Goal: Transaction & Acquisition: Purchase product/service

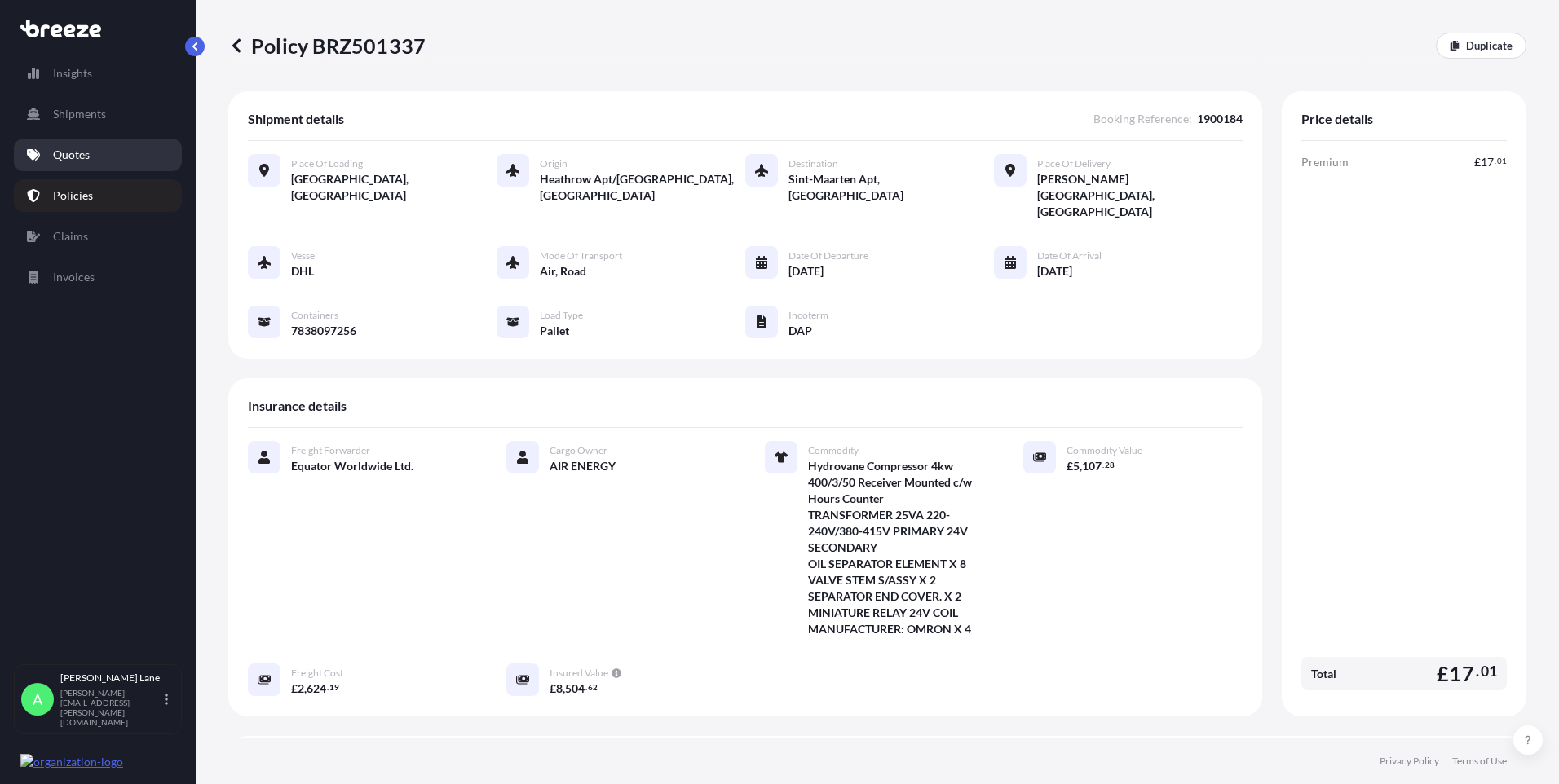
click at [85, 158] on p "Quotes" at bounding box center [71, 155] width 37 height 17
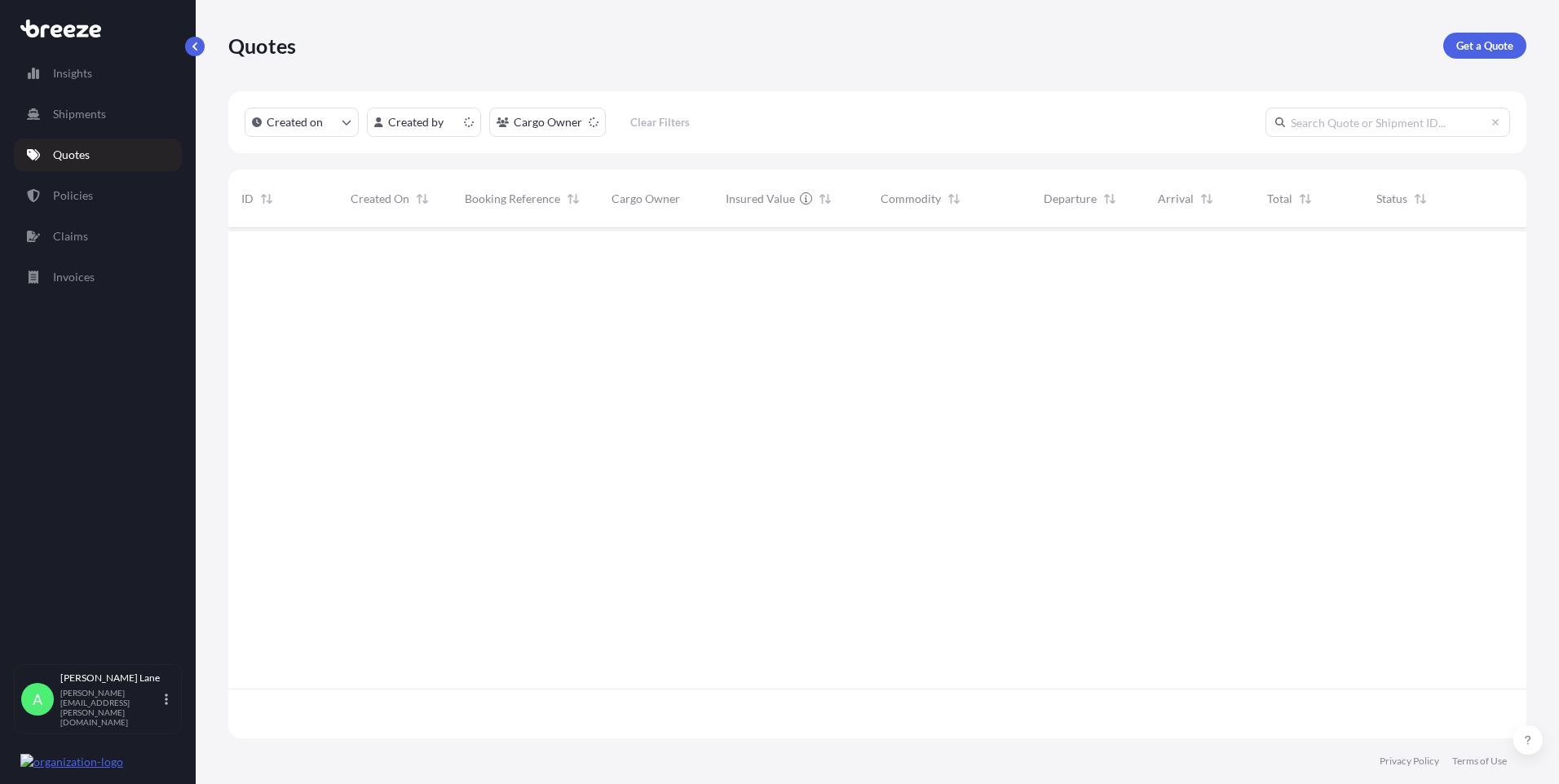
scroll to position [507, 1286]
click at [1465, 52] on p "Get a Quote" at bounding box center [1484, 46] width 57 height 17
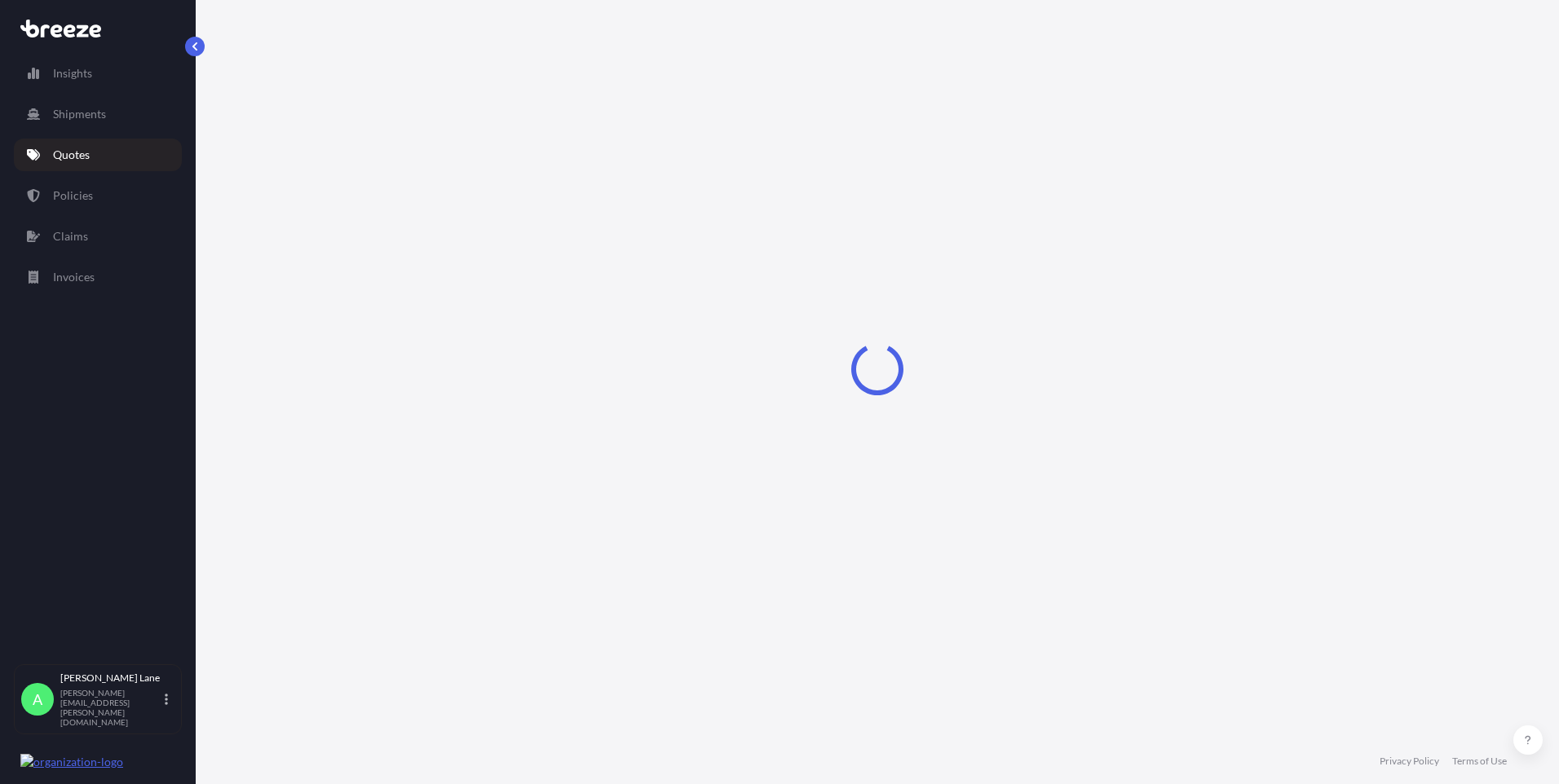
select select "Road"
select select "1"
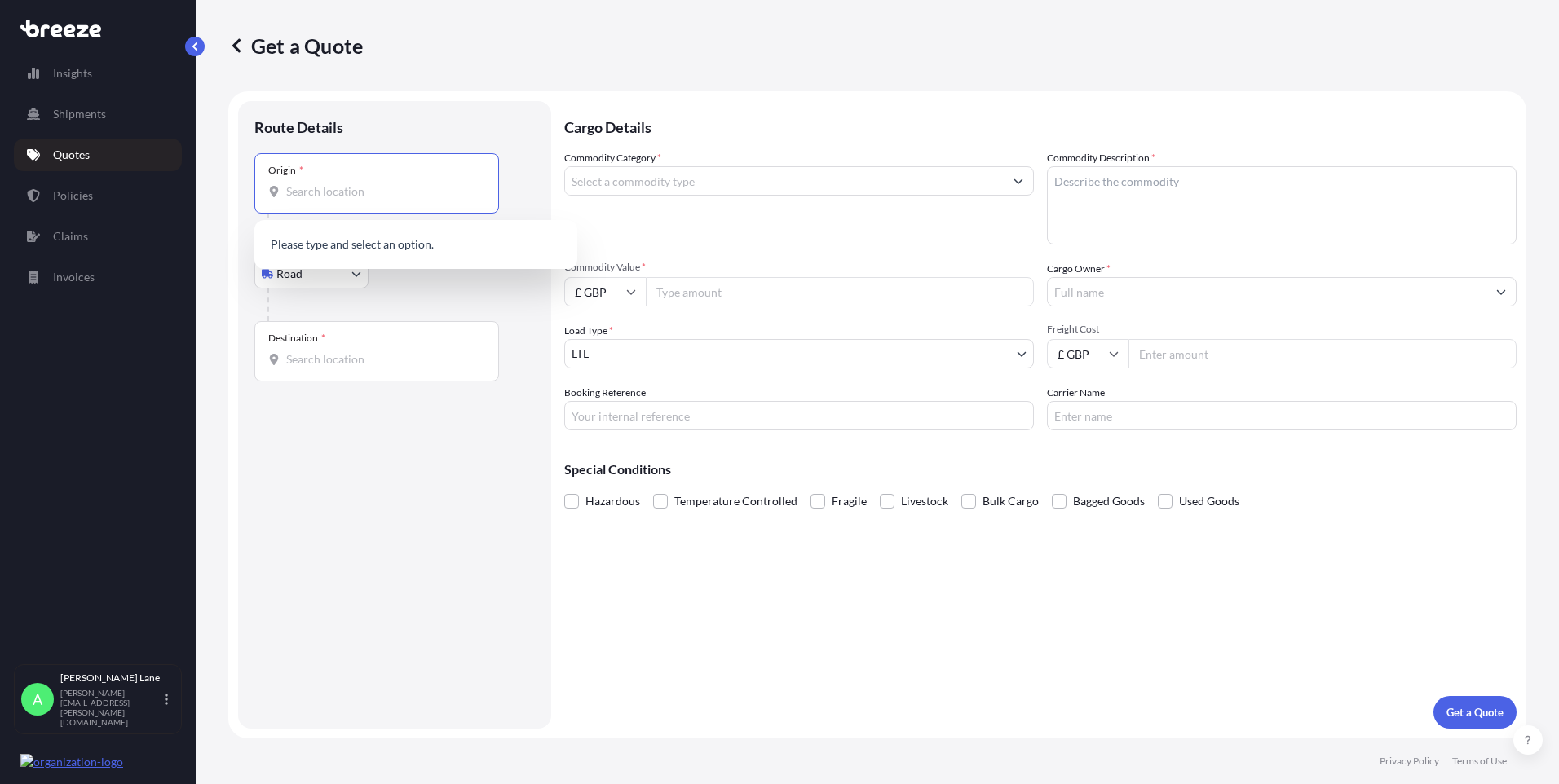
paste input "LS24 9GA"
click at [357, 245] on span "Tadcaster LS24 9GA , [GEOGRAPHIC_DATA]" at bounding box center [420, 245] width 220 height 17
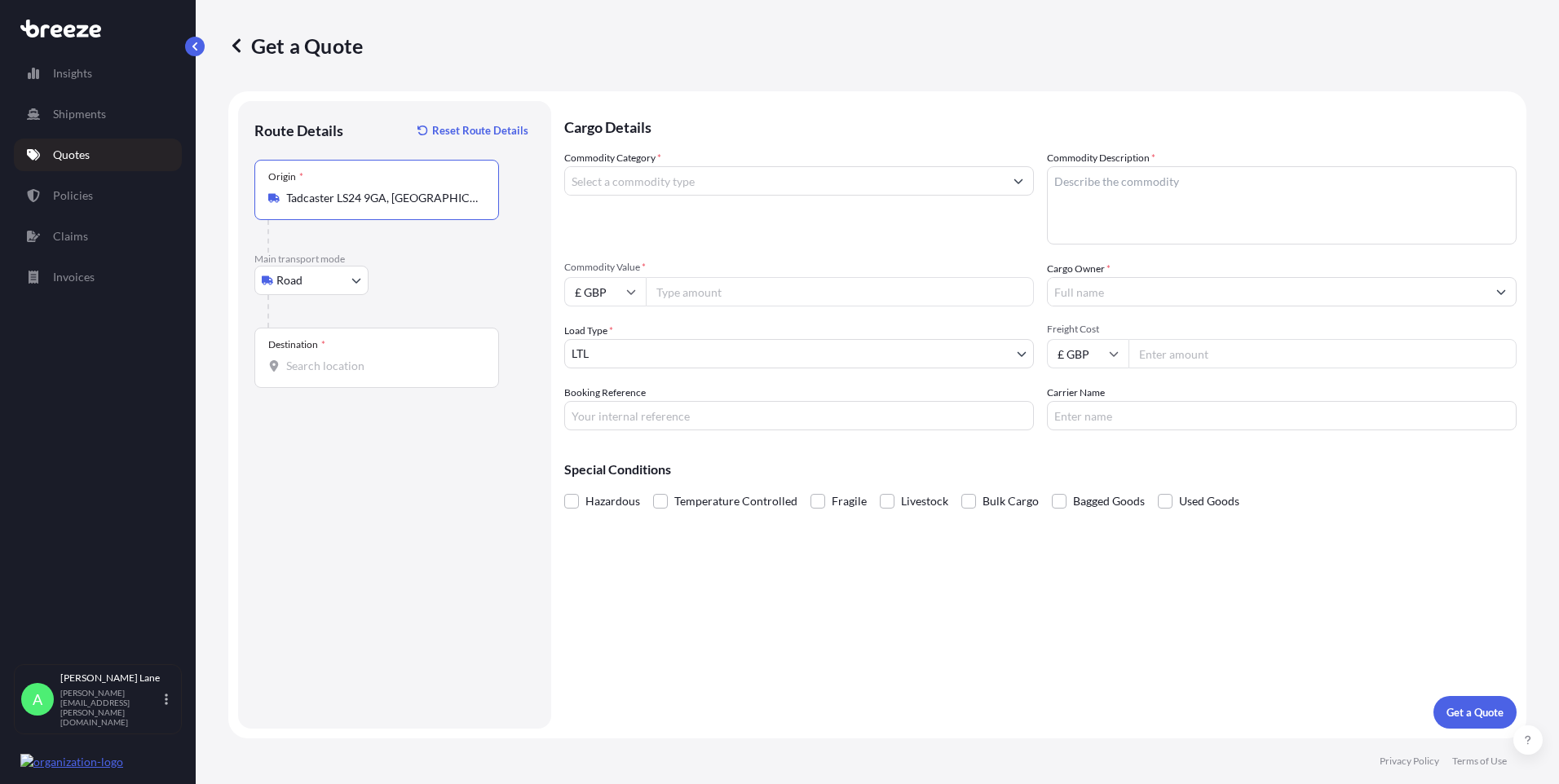
type input "Tadcaster LS24 9GA, [GEOGRAPHIC_DATA]"
click at [406, 361] on input "Destination *" at bounding box center [382, 366] width 193 height 17
paste input "NW11 0BA"
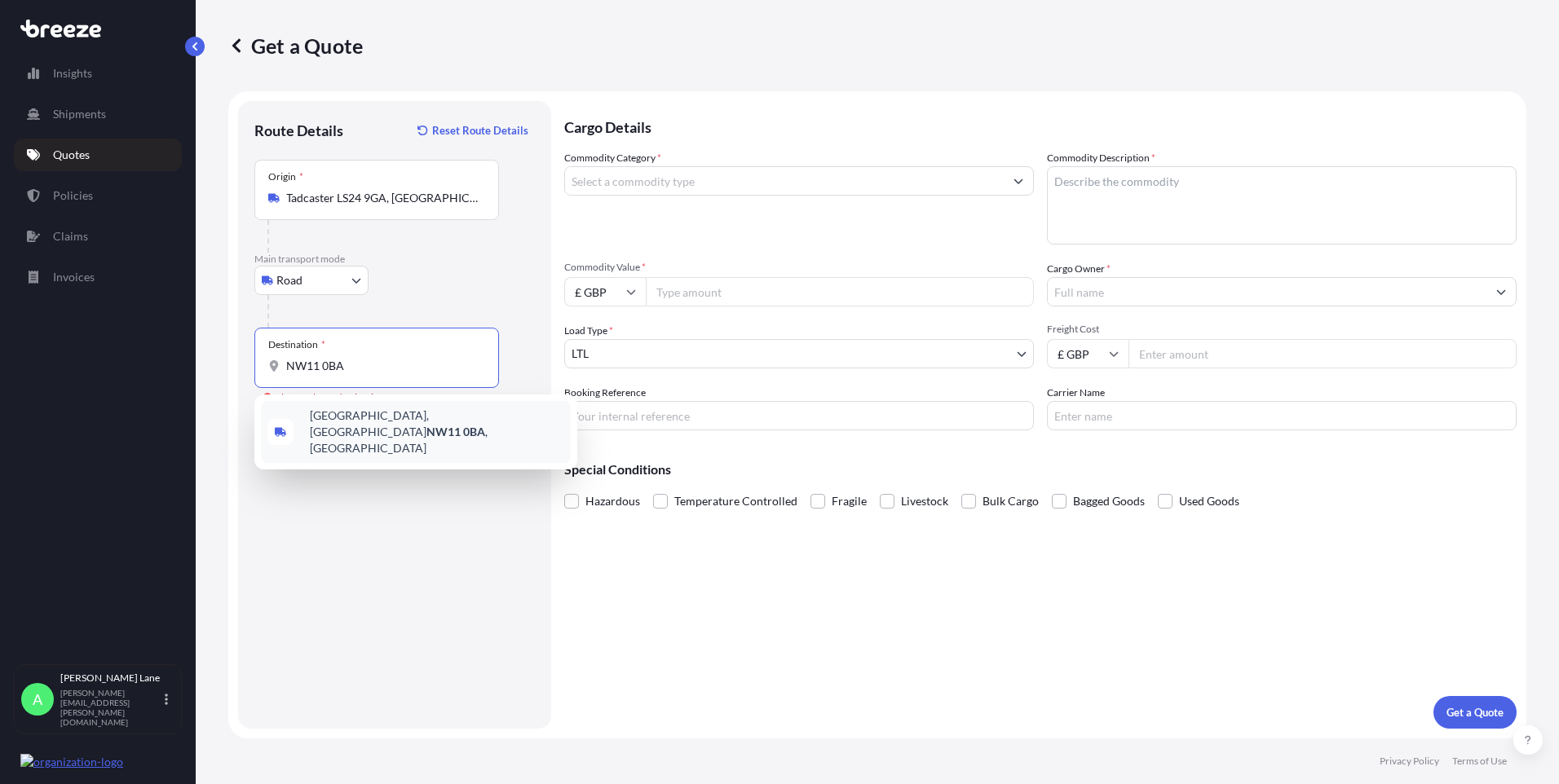
click at [428, 429] on div "[STREET_ADDRESS]" at bounding box center [415, 432] width 310 height 62
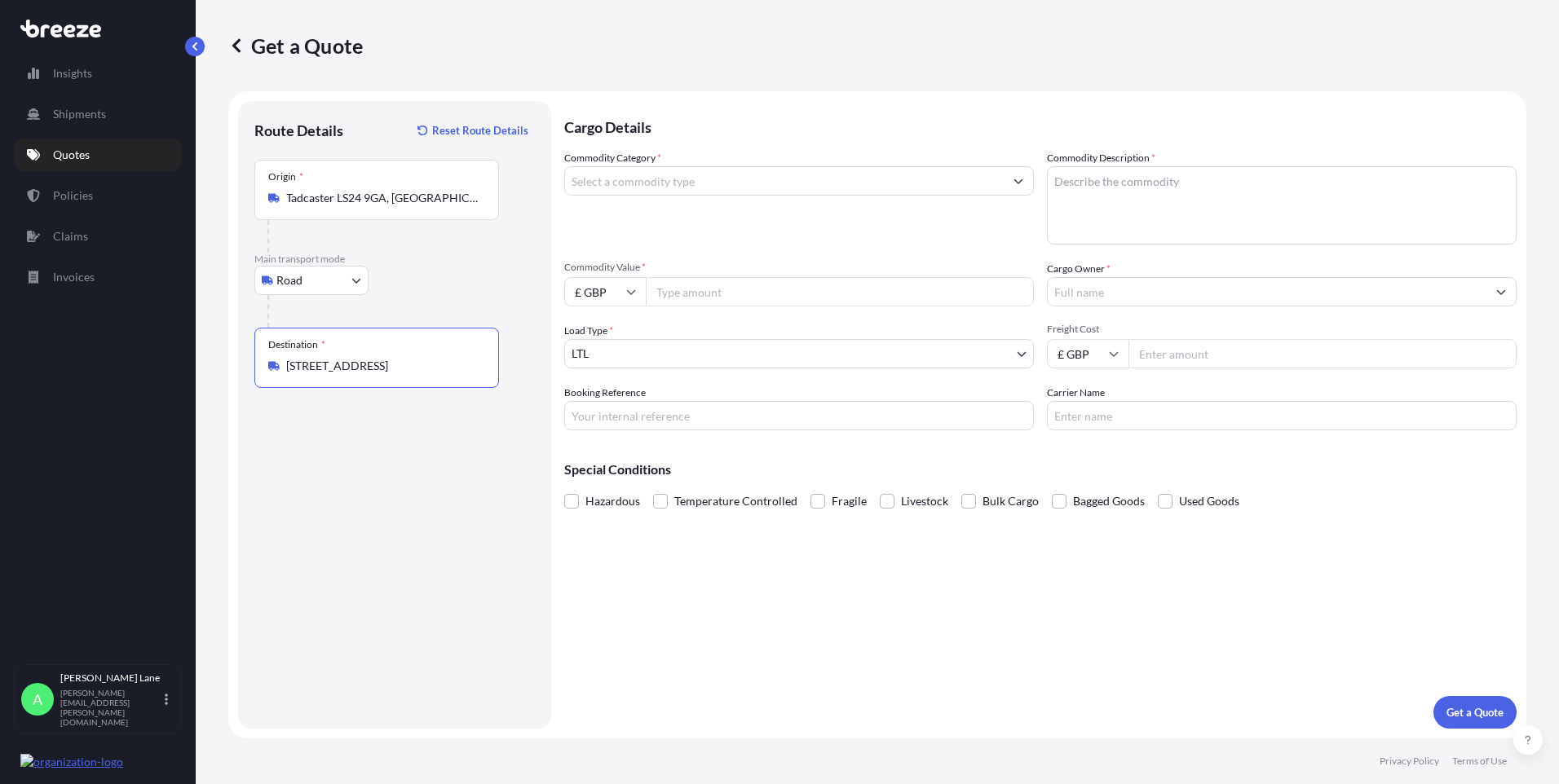
type input "[STREET_ADDRESS]"
click at [713, 191] on input "Commodity Category *" at bounding box center [784, 180] width 438 height 29
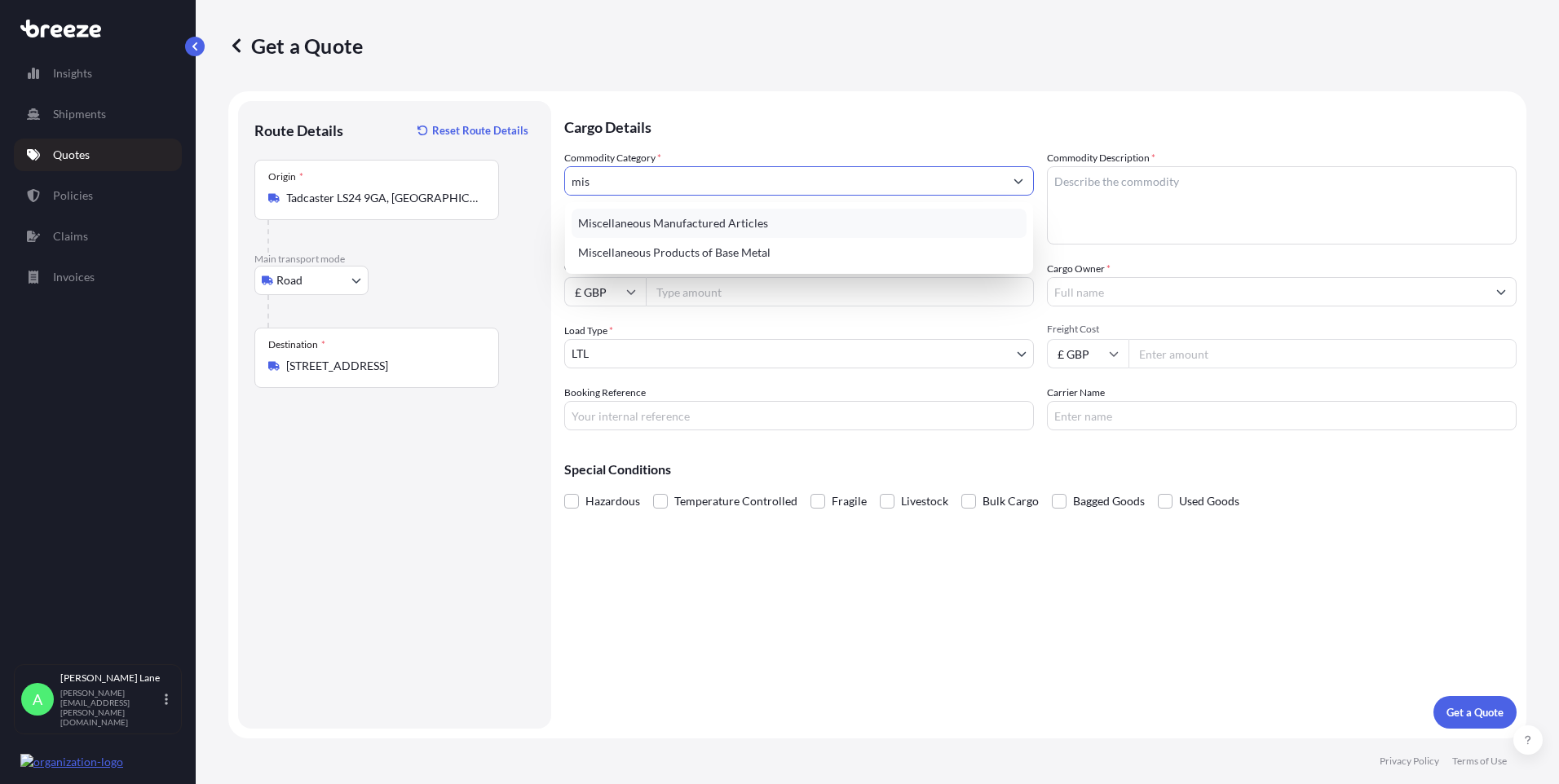
click at [683, 227] on div "Miscellaneous Manufactured Articles" at bounding box center [798, 223] width 455 height 29
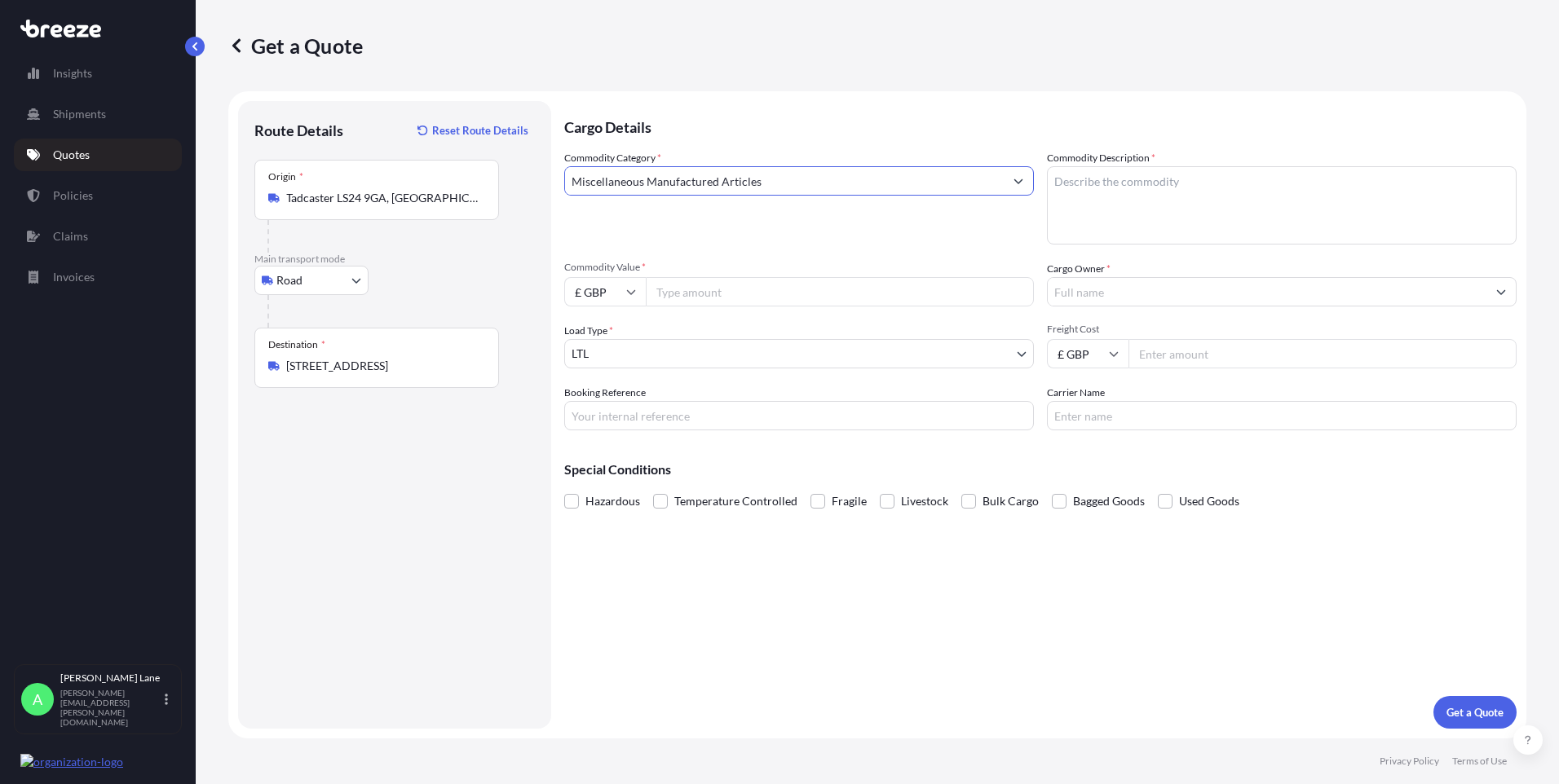
type input "Miscellaneous Manufactured Articles"
click at [724, 293] on input "Commodity Value *" at bounding box center [840, 291] width 388 height 29
type input "2000"
click at [739, 413] on input "Booking Reference" at bounding box center [799, 415] width 470 height 29
paste input "1900311"
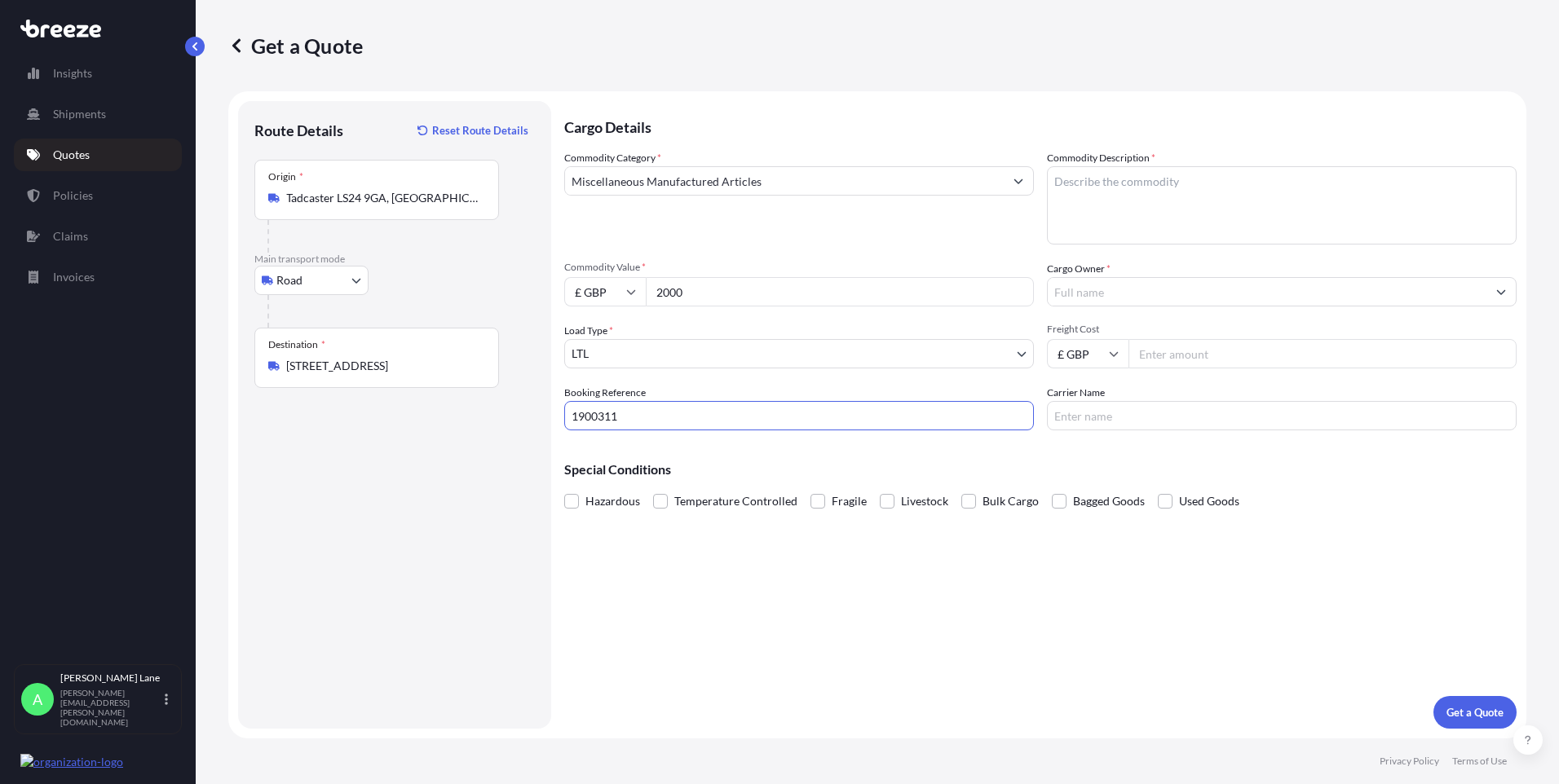
type input "1900311"
click at [1072, 200] on textarea "Commodity Description *" at bounding box center [1282, 205] width 470 height 78
type textarea "light beams"
click at [1140, 285] on input "Cargo Owner *" at bounding box center [1267, 291] width 438 height 29
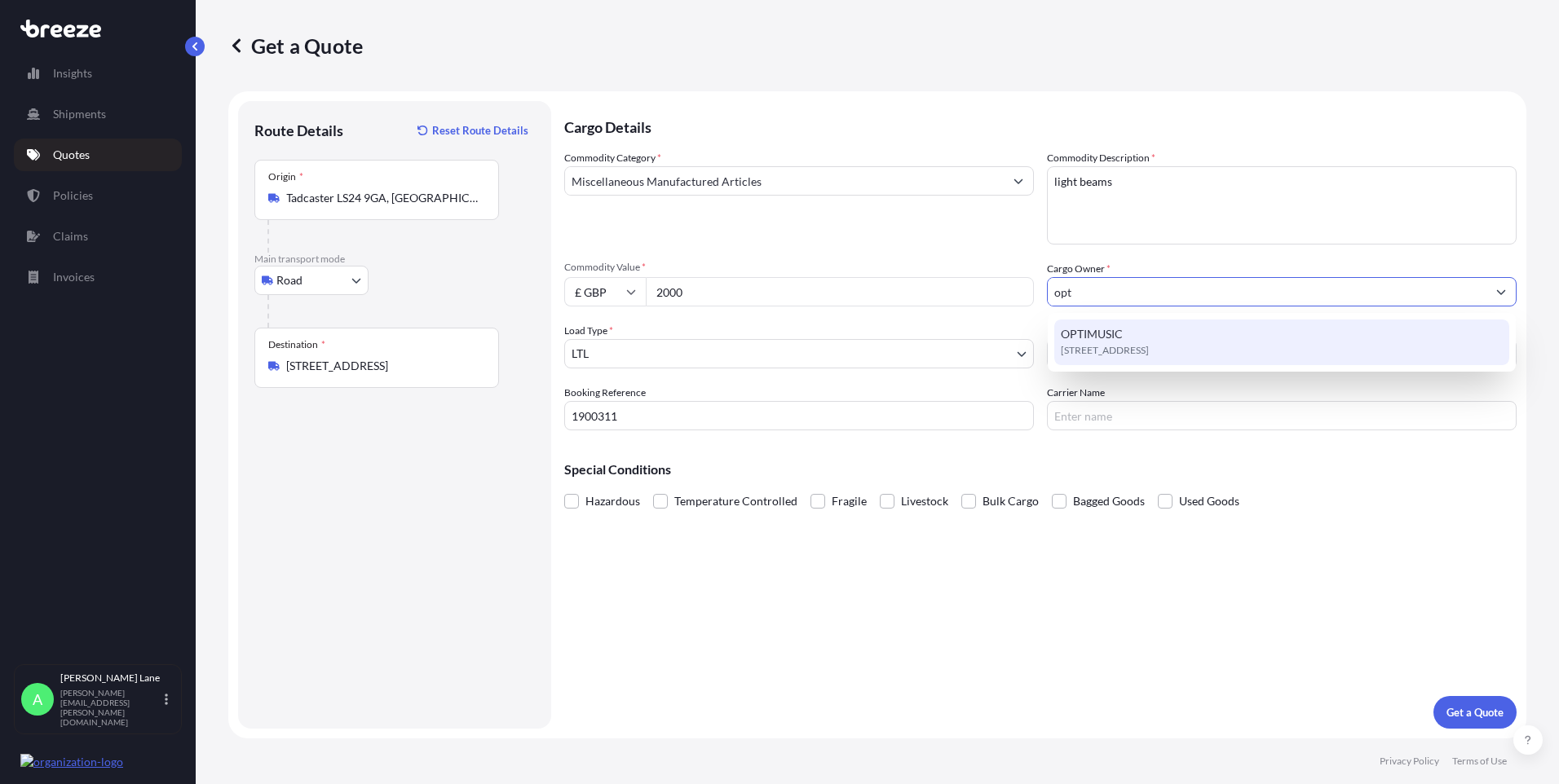
click at [1136, 348] on span "[STREET_ADDRESS]" at bounding box center [1105, 350] width 88 height 17
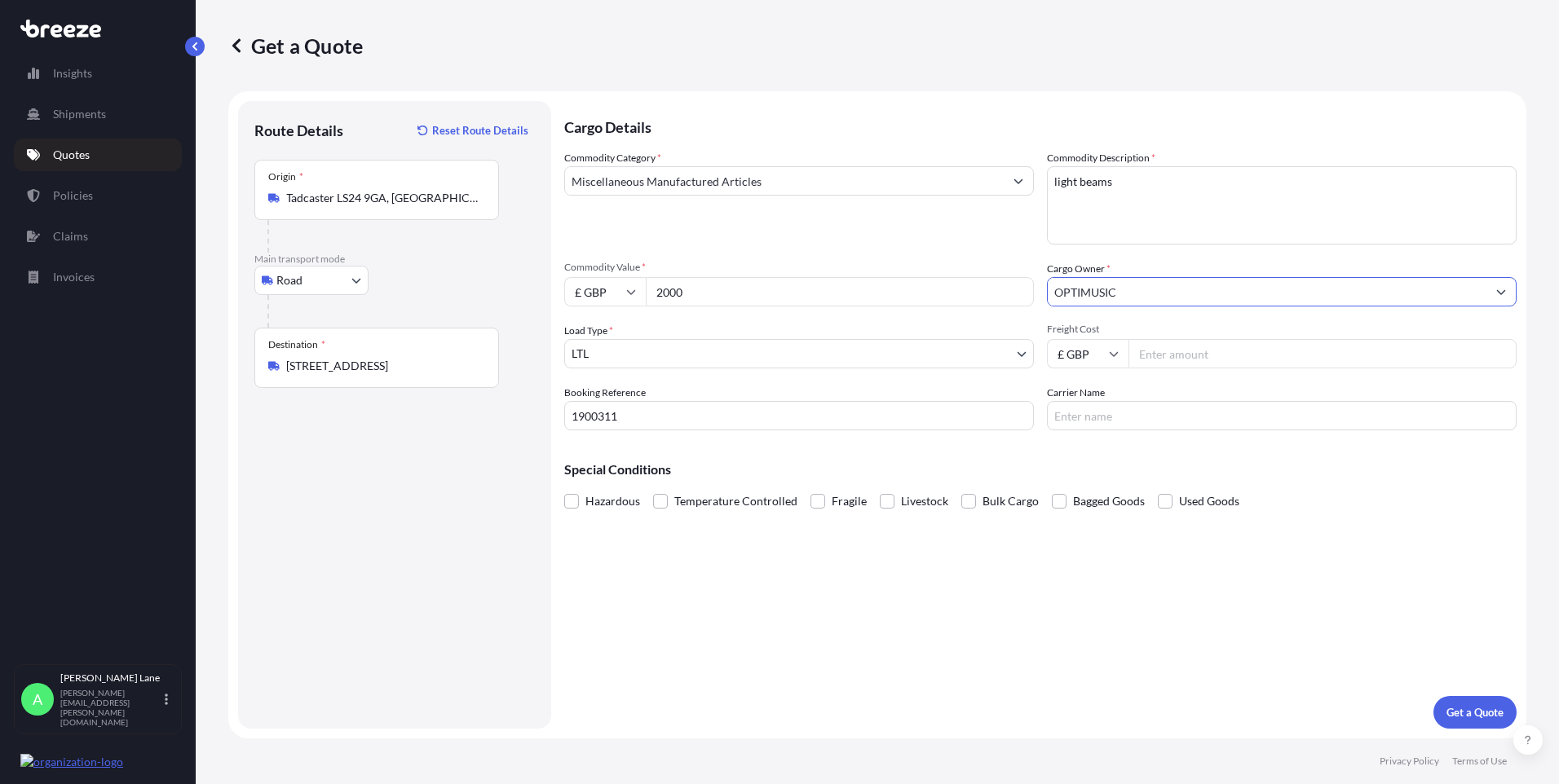
type input "OPTIMUSIC"
click at [1181, 355] on input "Freight Cost" at bounding box center [1322, 353] width 388 height 29
type input "56.01"
click at [1104, 417] on input "Carrier Name" at bounding box center [1282, 415] width 470 height 29
type input "fedex"
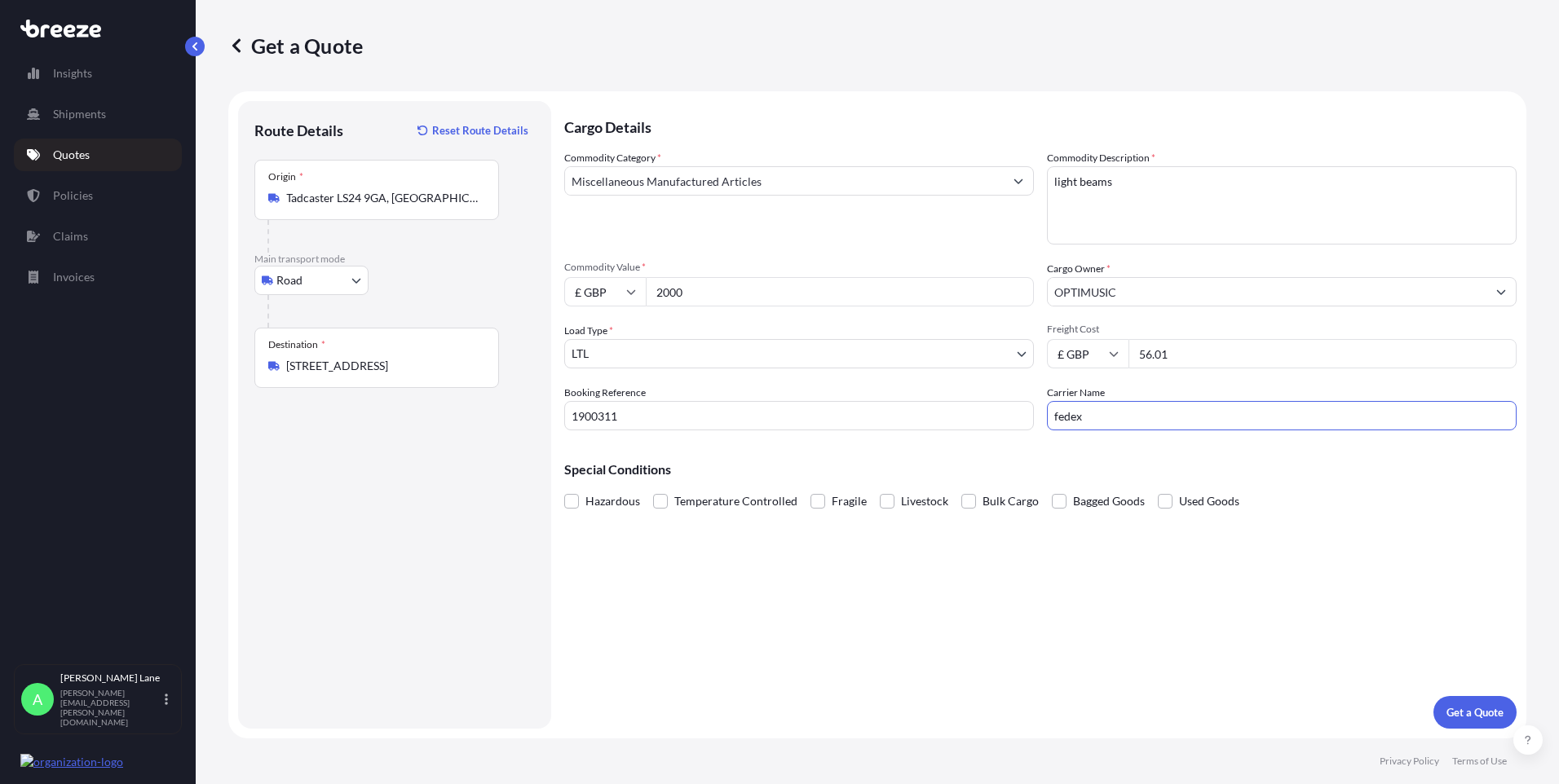
click at [969, 581] on div "Cargo Details Commodity Category * Miscellaneous Manufactured Articles Commodit…" at bounding box center [1041, 414] width 952 height 627
click at [1473, 714] on p "Get a Quote" at bounding box center [1474, 712] width 57 height 17
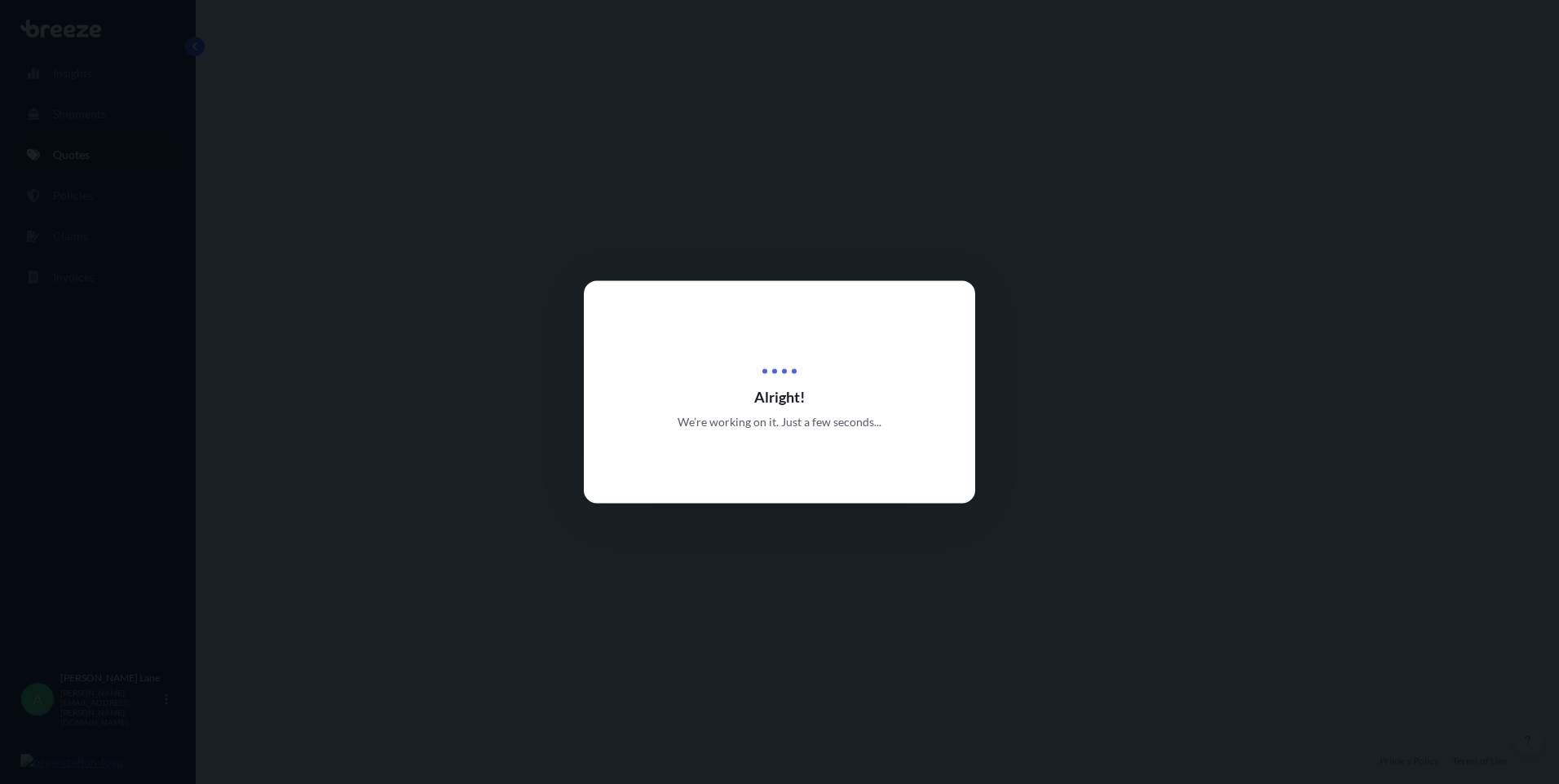
select select "Road"
select select "1"
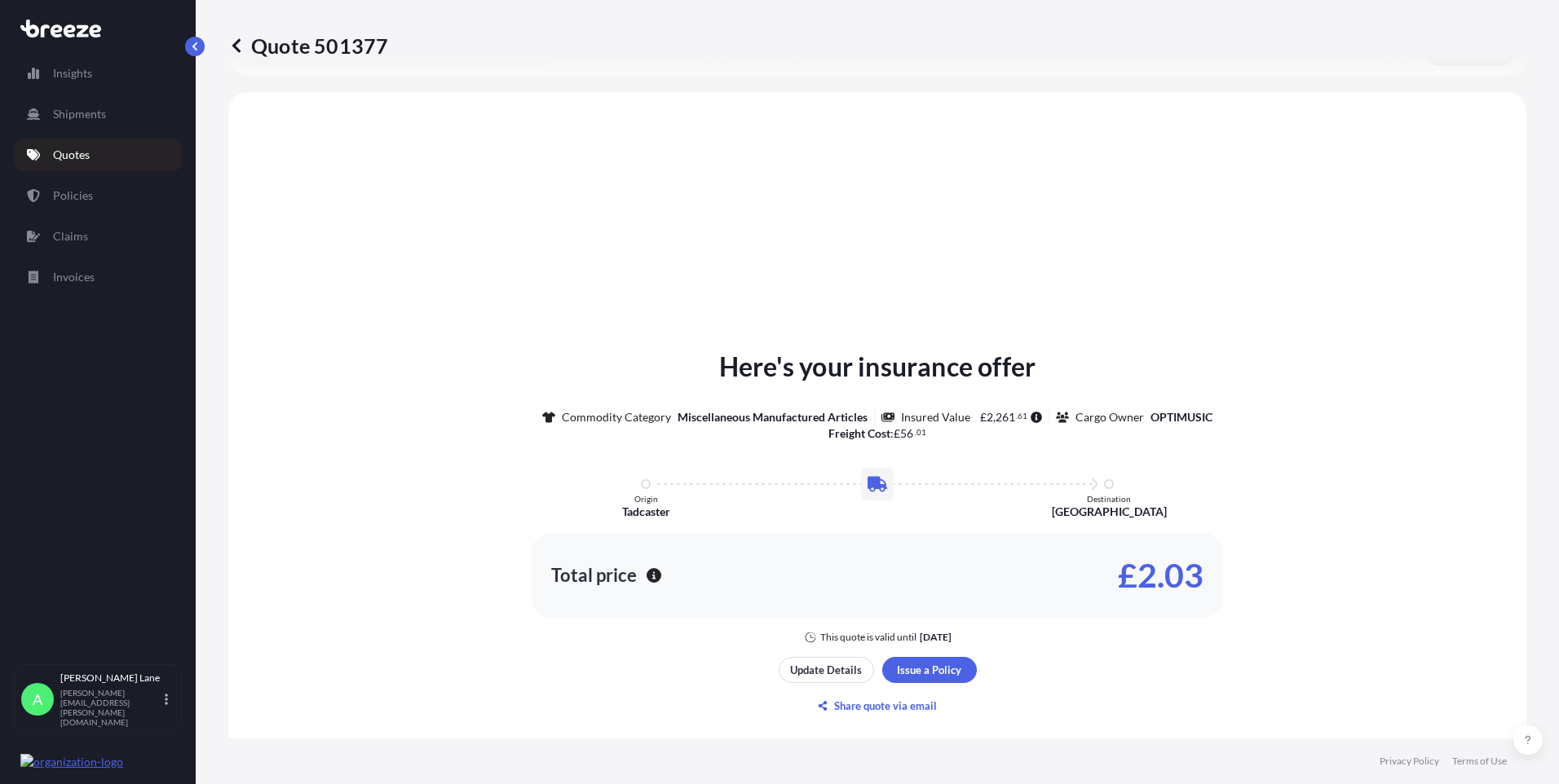
scroll to position [491, 0]
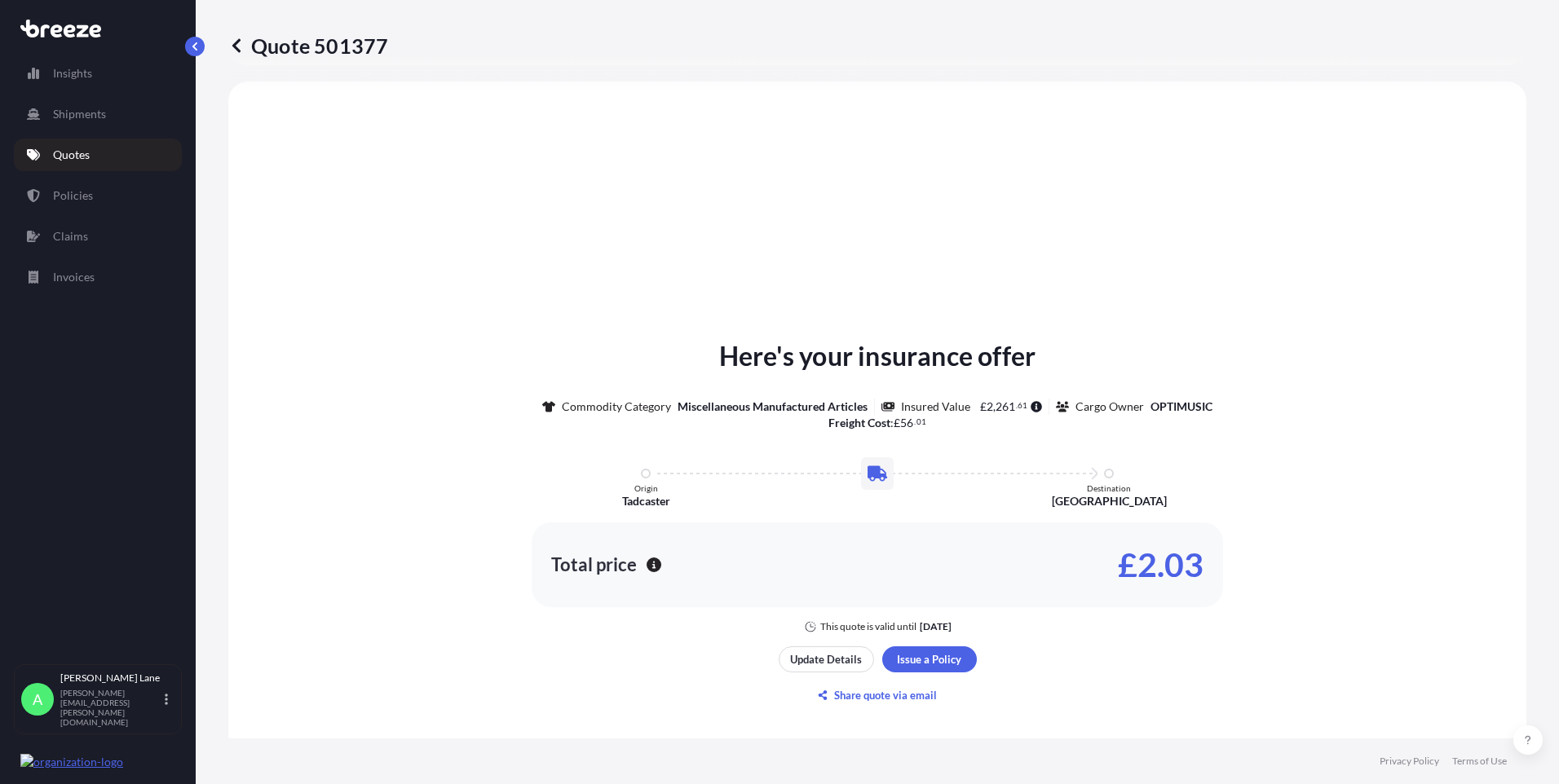
click at [909, 670] on div "Update Details Issue a Policy Share quote via email" at bounding box center [878, 678] width 198 height 62
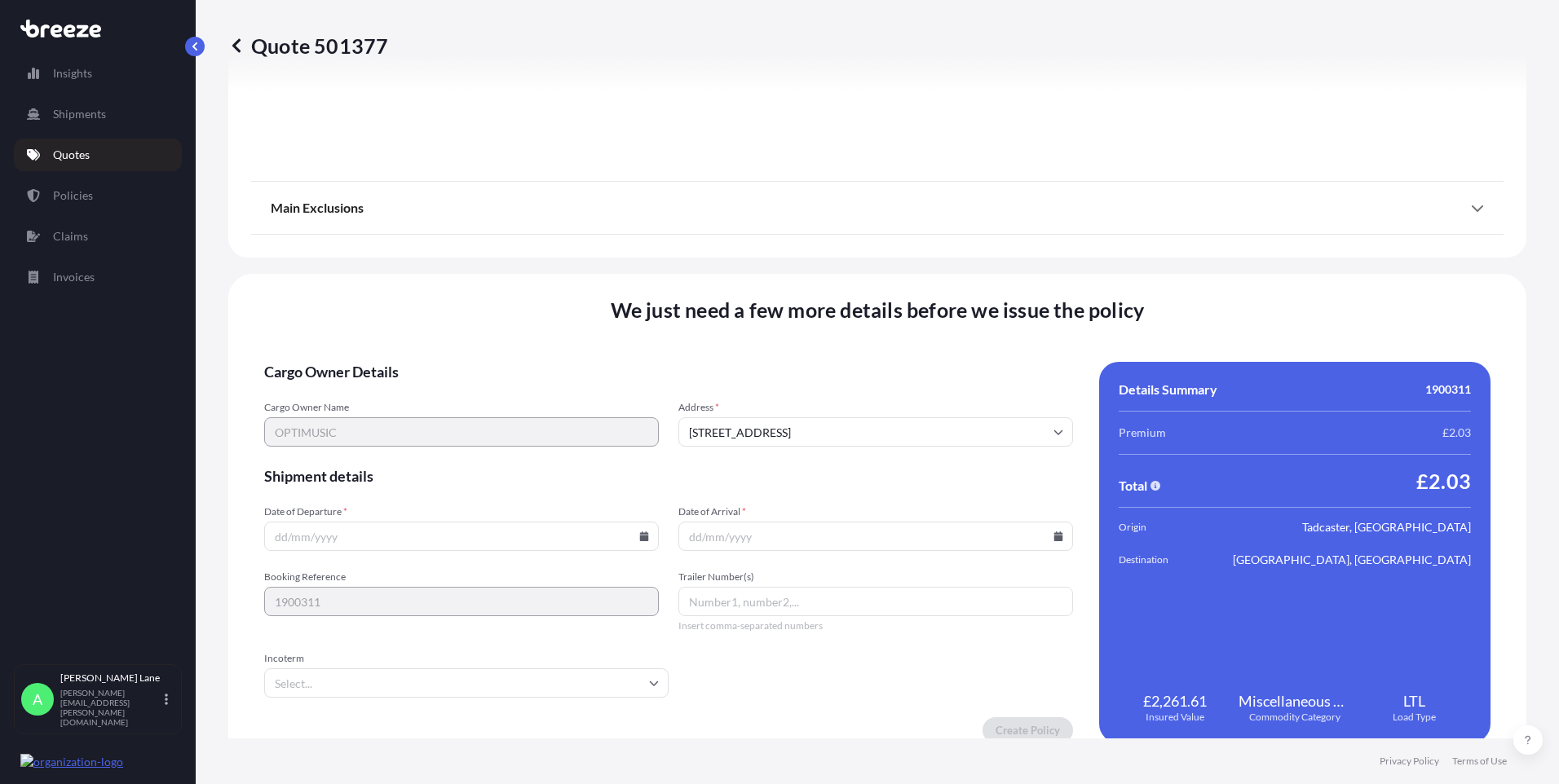
scroll to position [1803, 0]
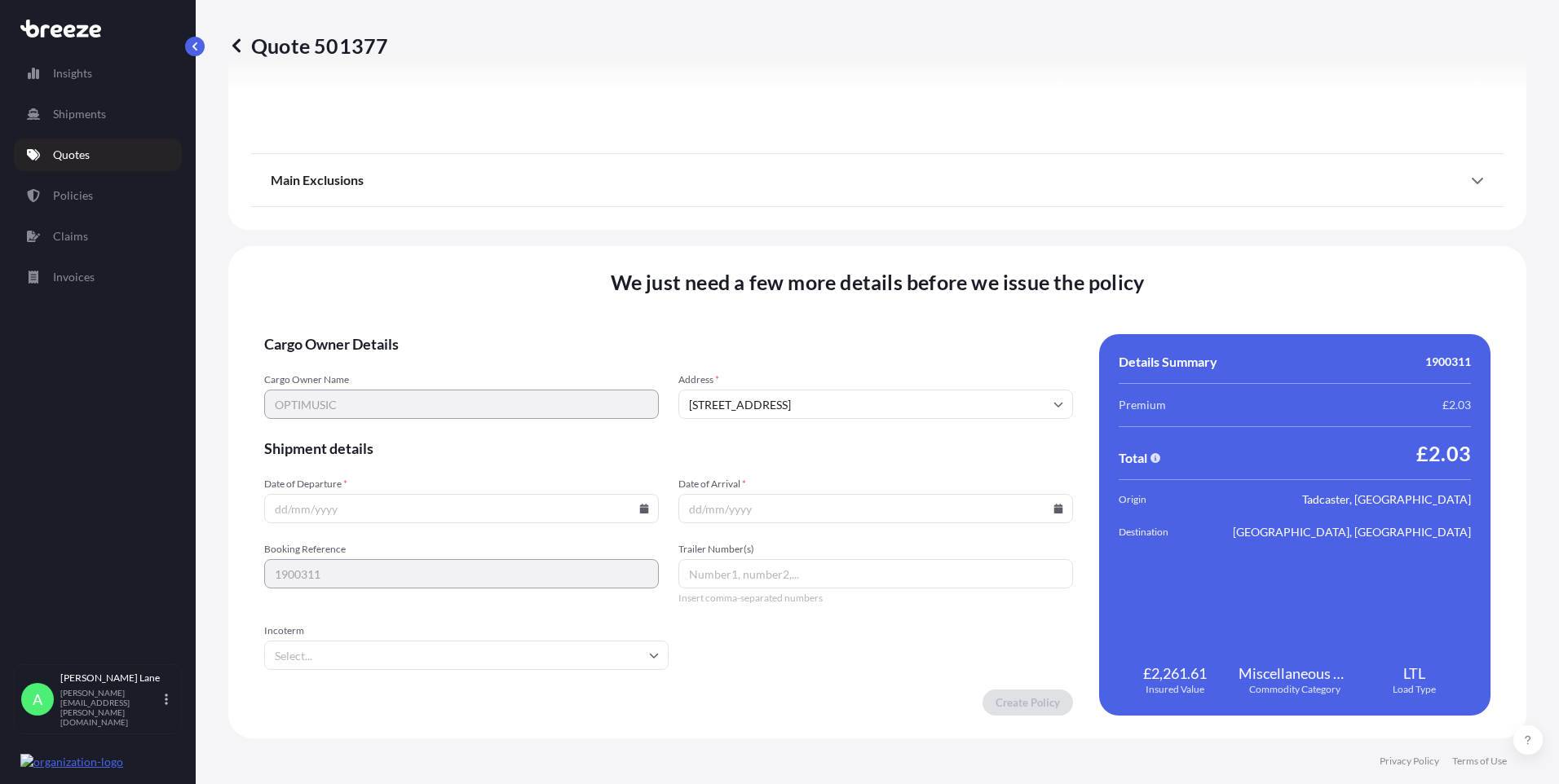
drag, startPoint x: 544, startPoint y: 661, endPoint x: 460, endPoint y: 635, distance: 87.9
click at [537, 658] on input "Incoterm" at bounding box center [466, 655] width 404 height 29
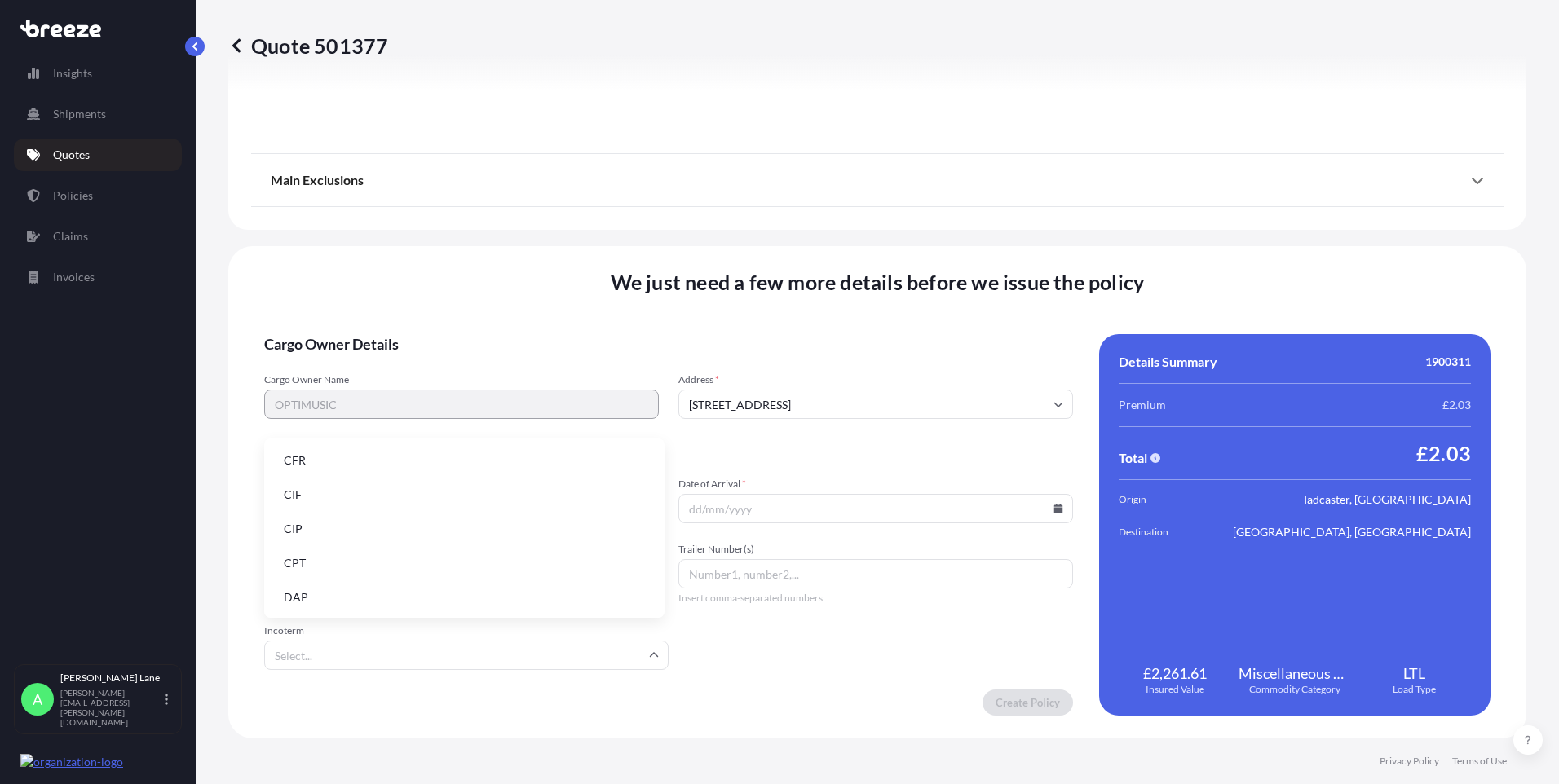
click at [417, 608] on li "DAP" at bounding box center [465, 597] width 387 height 31
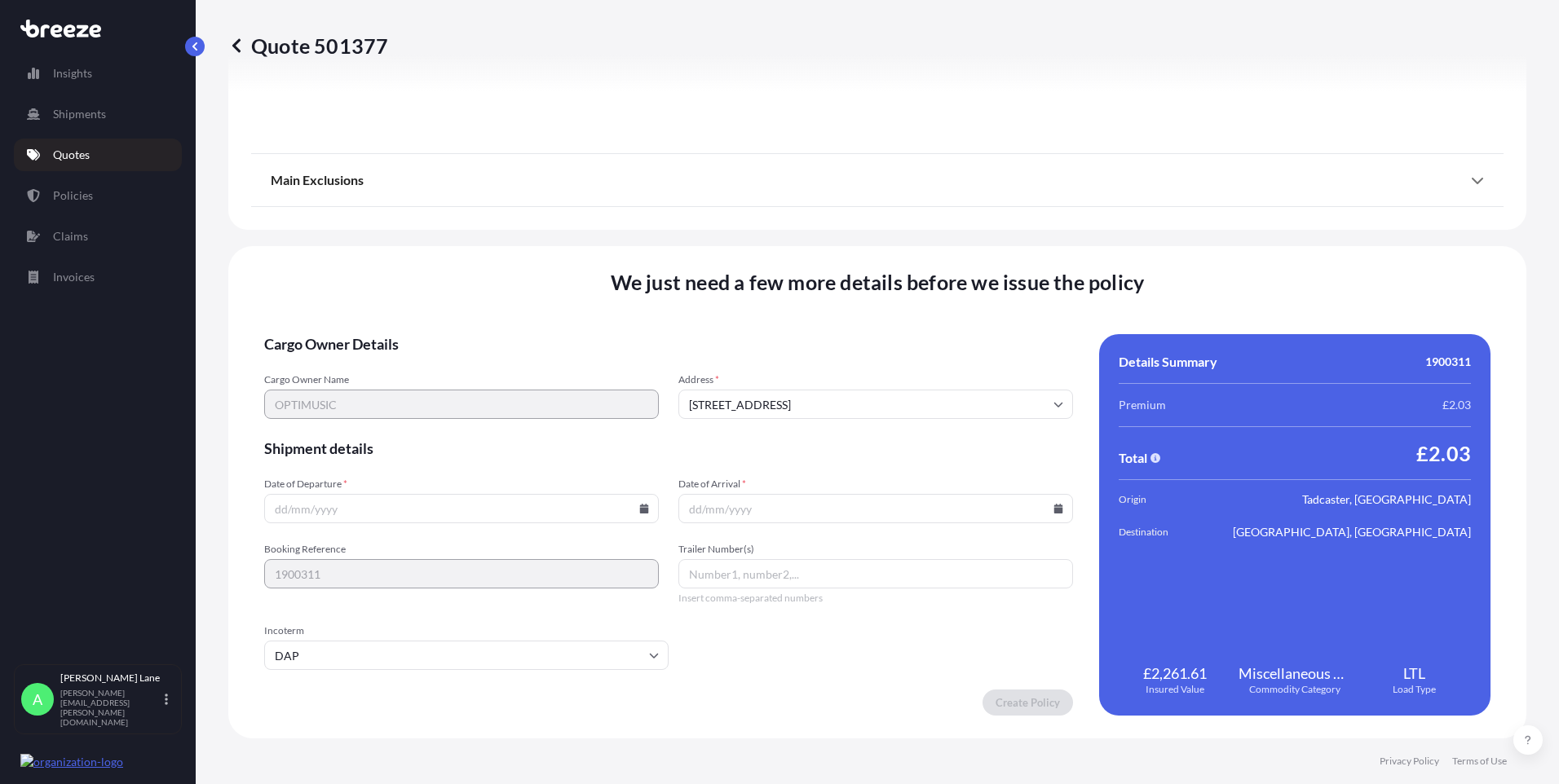
click at [647, 505] on input "Date of Departure *" at bounding box center [461, 508] width 394 height 29
click at [640, 510] on icon at bounding box center [644, 508] width 9 height 10
click at [387, 367] on button "14" at bounding box center [384, 363] width 26 height 26
type input "[DATE]"
click at [1044, 512] on input "Date of Arrival *" at bounding box center [876, 508] width 394 height 29
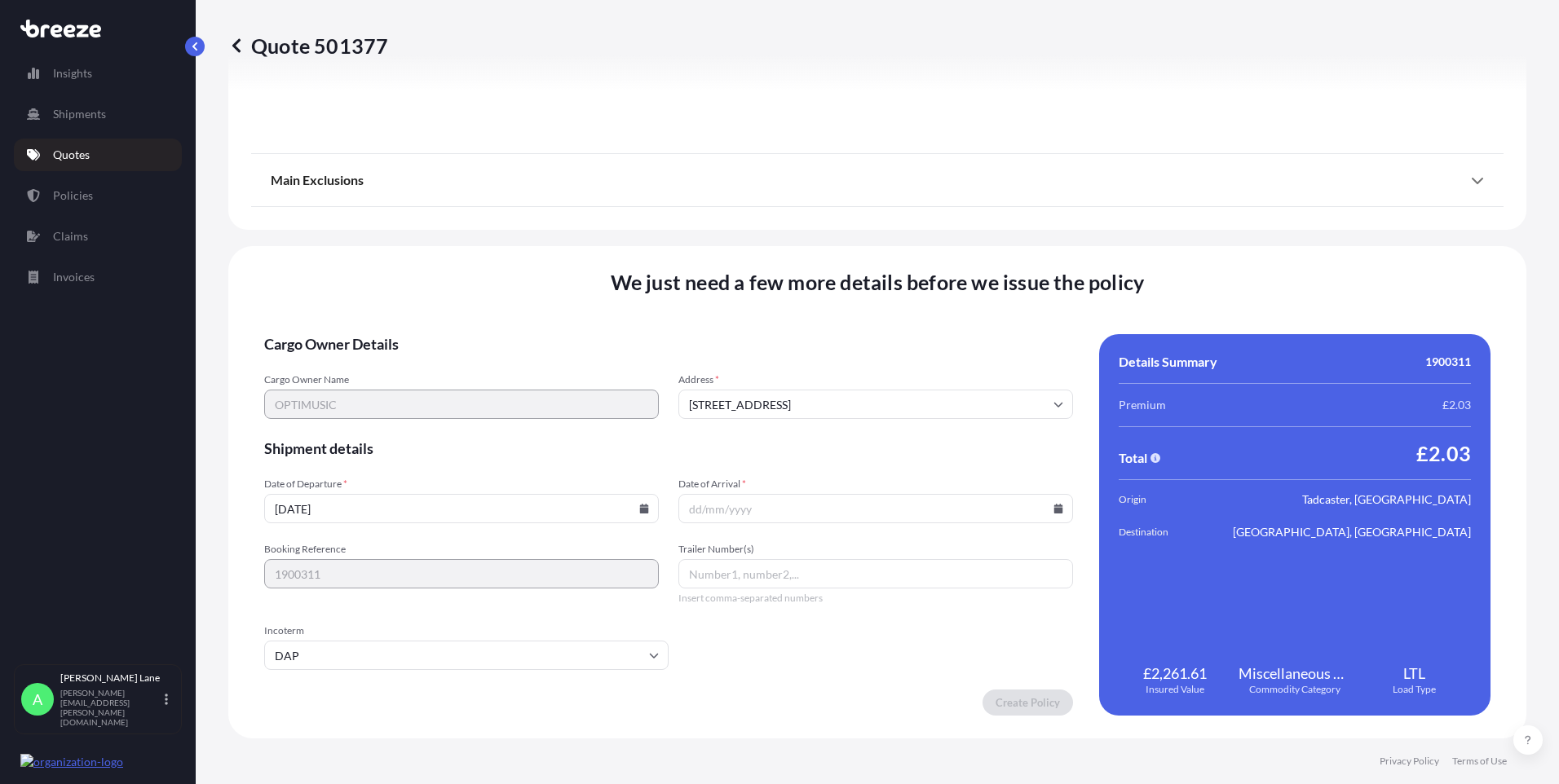
click at [1054, 507] on icon at bounding box center [1058, 508] width 10 height 10
click at [836, 362] on button "15" at bounding box center [832, 363] width 26 height 26
type input "[DATE]"
paste input "394226691020"
type input "394226691020"
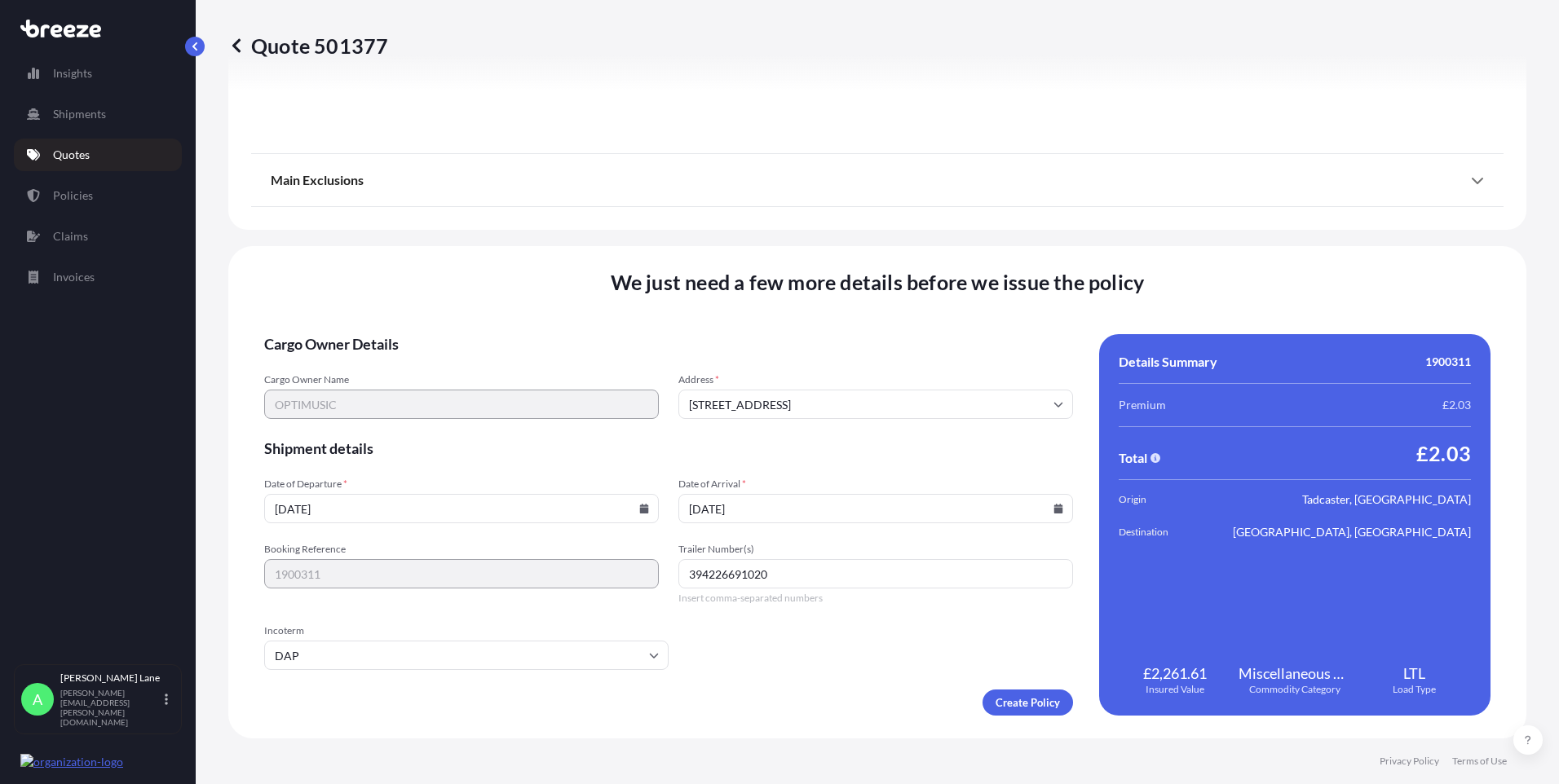
drag, startPoint x: 1017, startPoint y: 688, endPoint x: 1011, endPoint y: 697, distance: 10.8
click at [1016, 689] on form "Cargo Owner Details Cargo Owner Name OPTIMUSIC Address * [STREET_ADDRESS] Shipm…" at bounding box center [668, 524] width 809 height 381
